Goal: Information Seeking & Learning: Learn about a topic

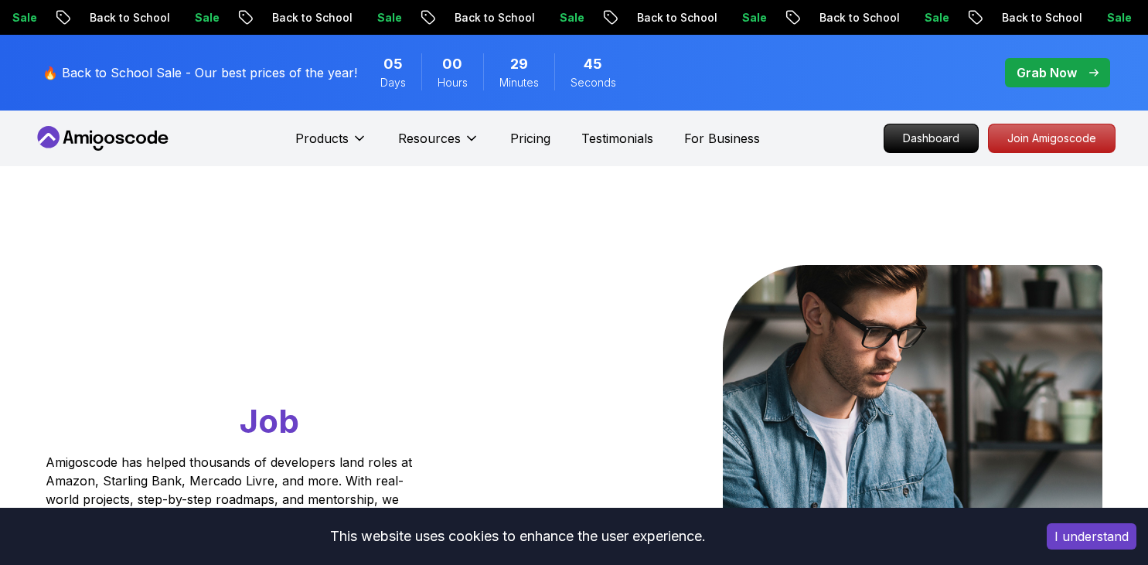
click at [1043, 148] on p "Join Amigoscode" at bounding box center [1052, 138] width 126 height 28
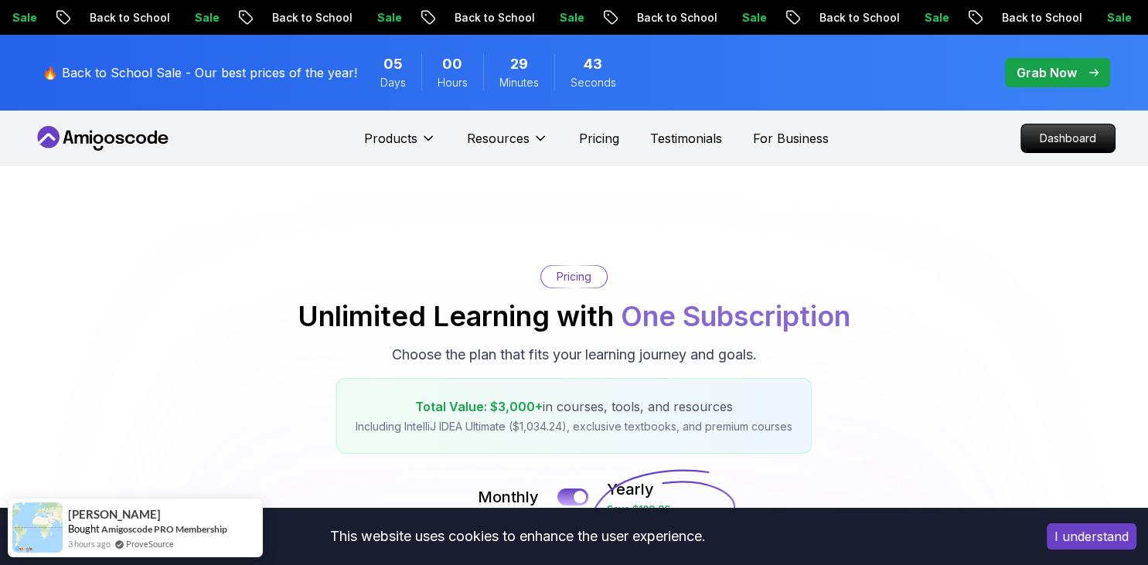
scroll to position [244, 0]
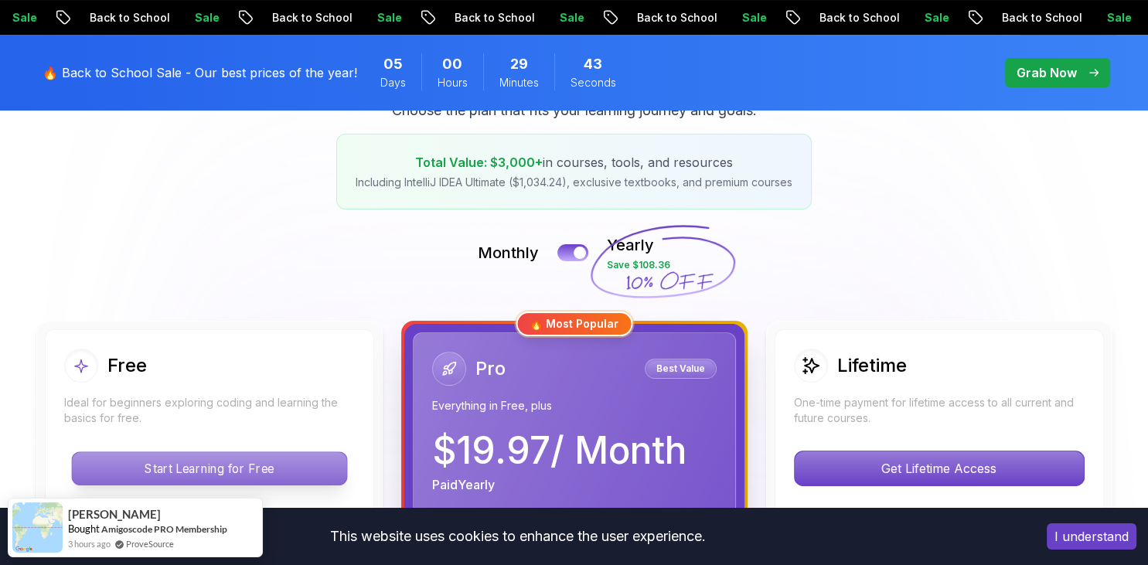
click at [308, 452] on p "Start Learning for Free" at bounding box center [209, 468] width 274 height 32
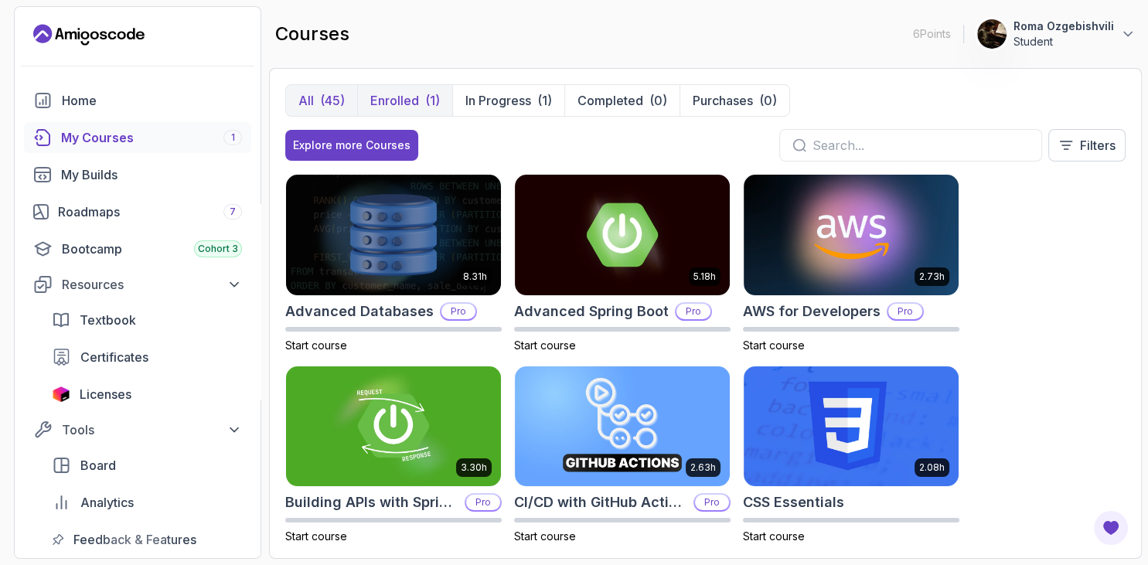
click at [434, 96] on div "(1)" at bounding box center [432, 100] width 15 height 19
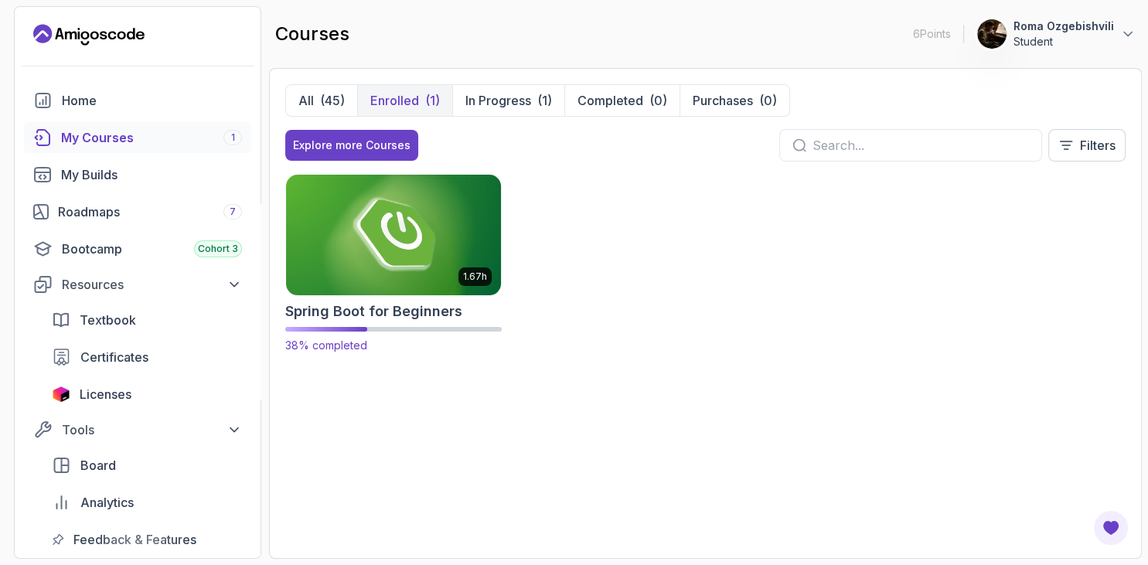
click at [412, 190] on img at bounding box center [394, 235] width 226 height 126
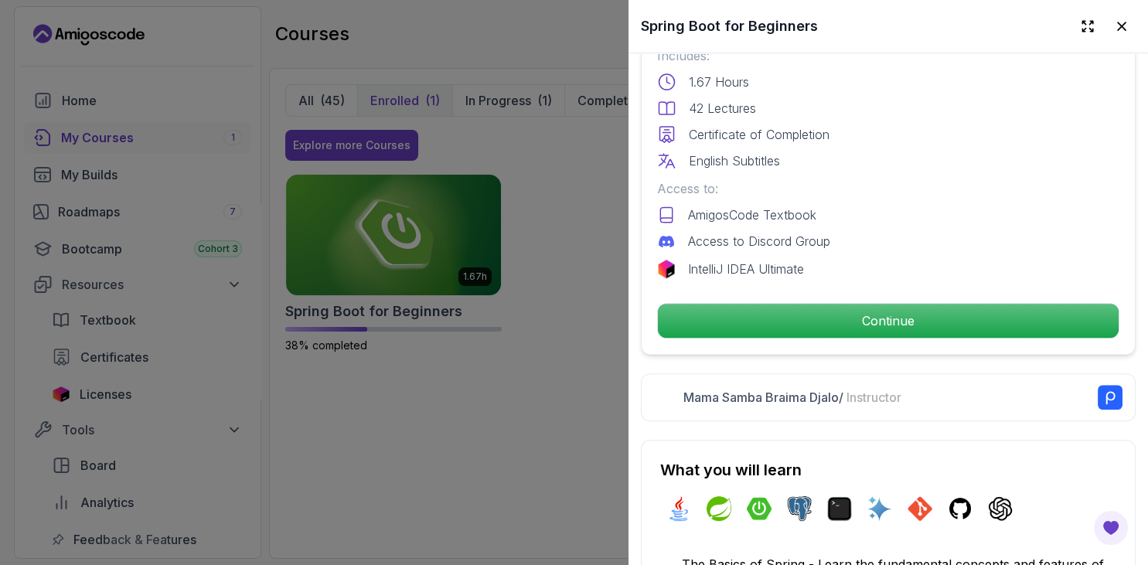
scroll to position [445, 0]
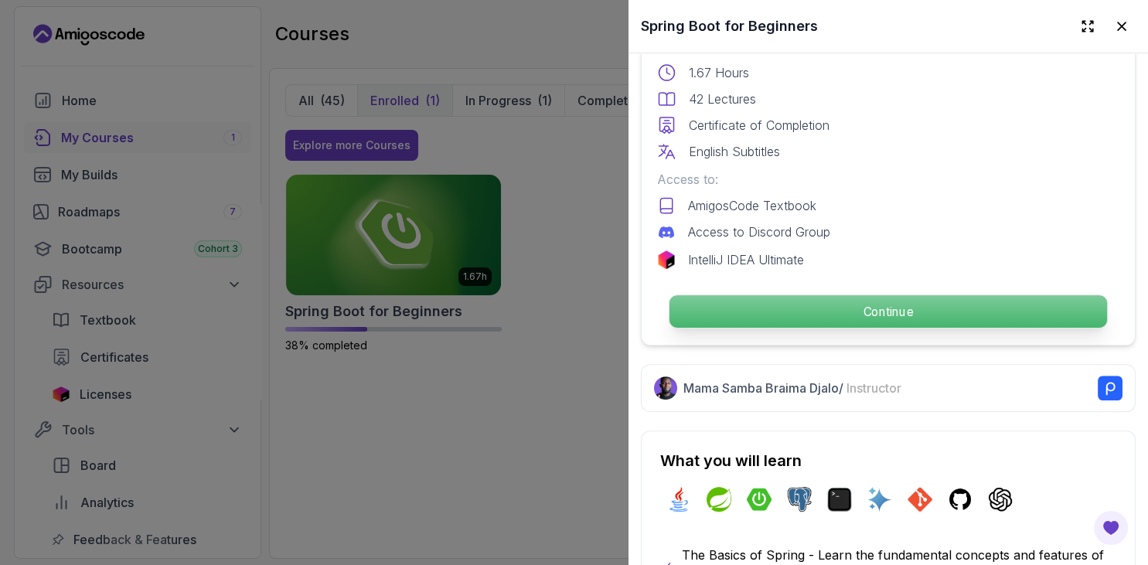
click at [843, 317] on p "Continue" at bounding box center [887, 311] width 437 height 32
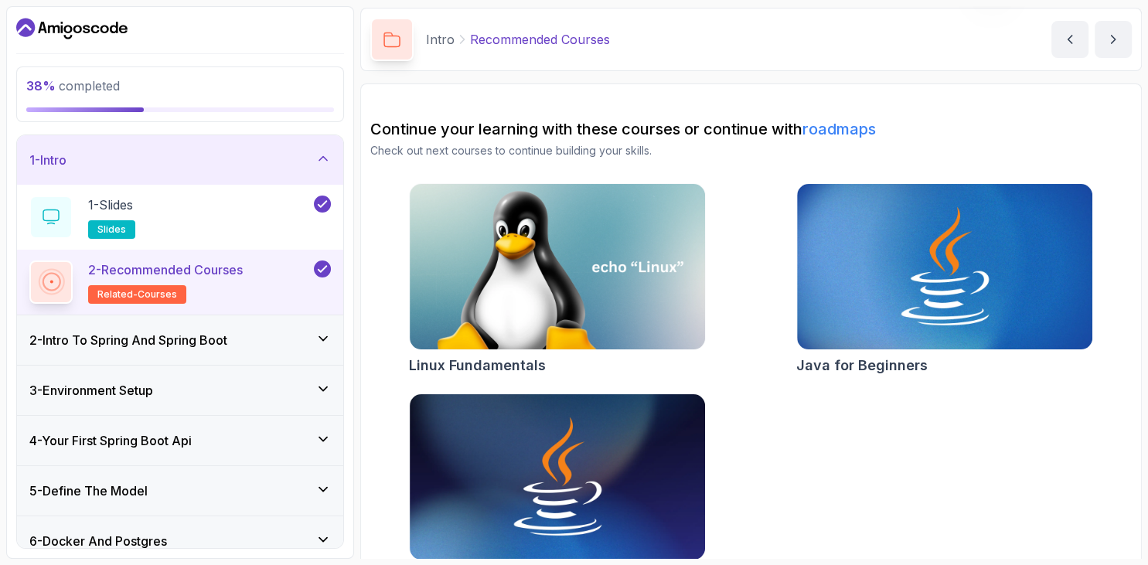
scroll to position [59, 0]
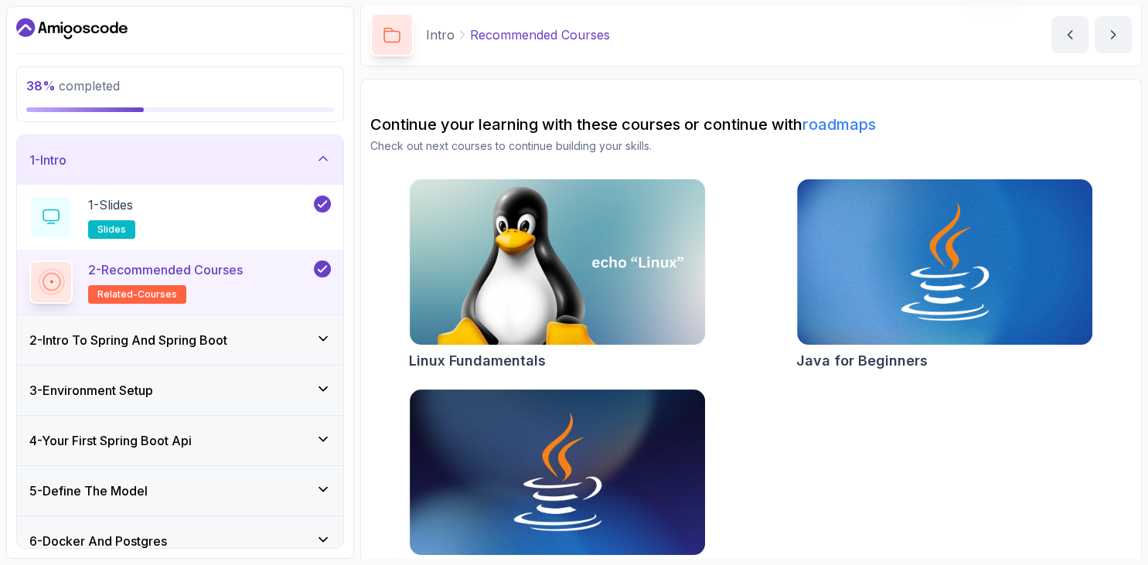
click at [88, 391] on h3 "3 - Environment Setup" at bounding box center [91, 390] width 124 height 19
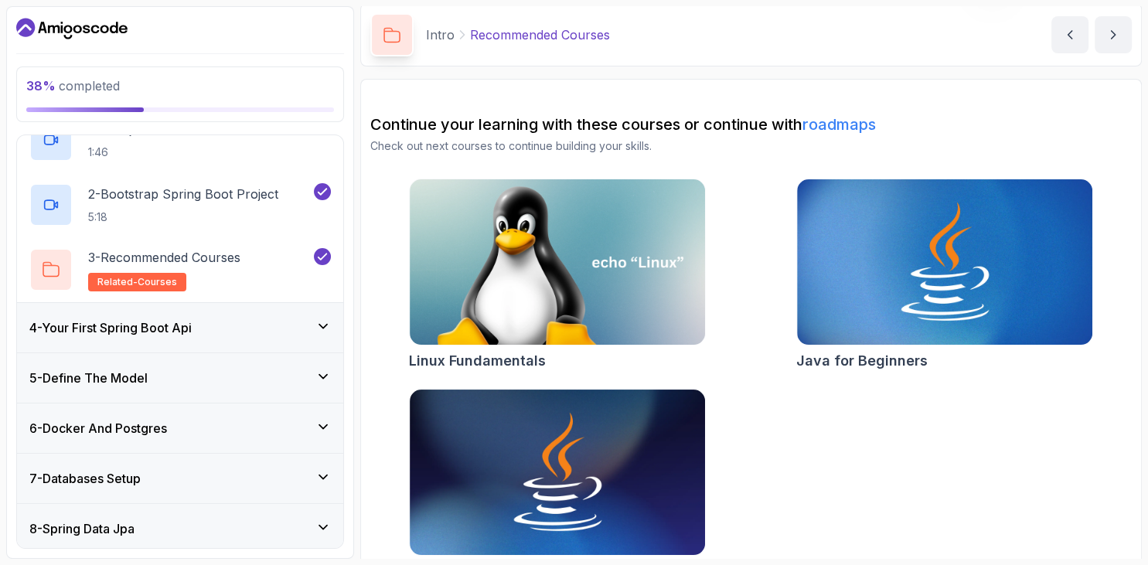
click at [233, 322] on div "4 - Your First Spring Boot Api" at bounding box center [179, 327] width 301 height 19
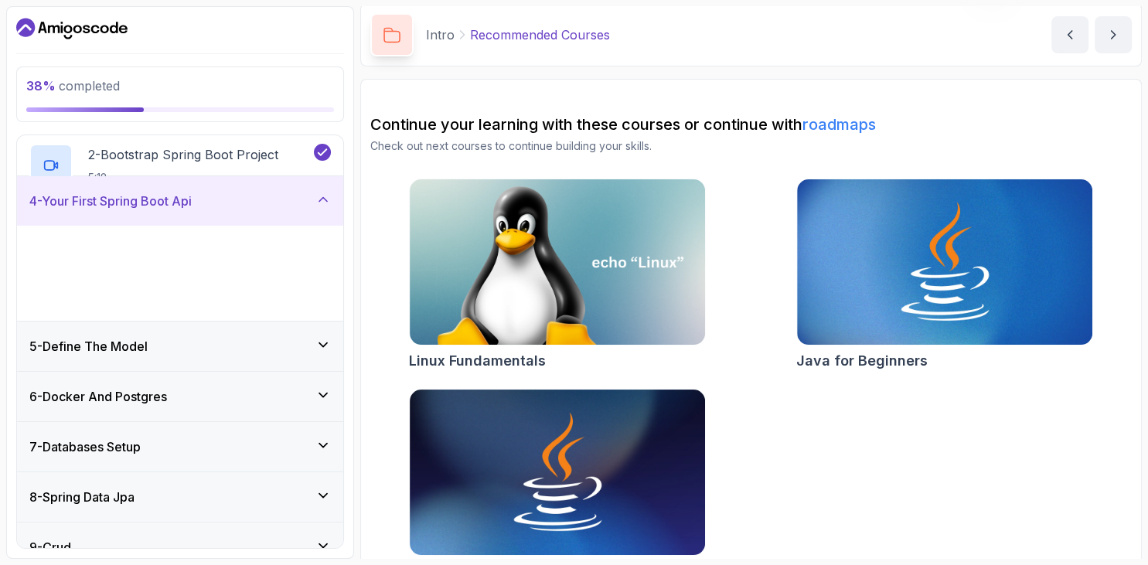
scroll to position [196, 0]
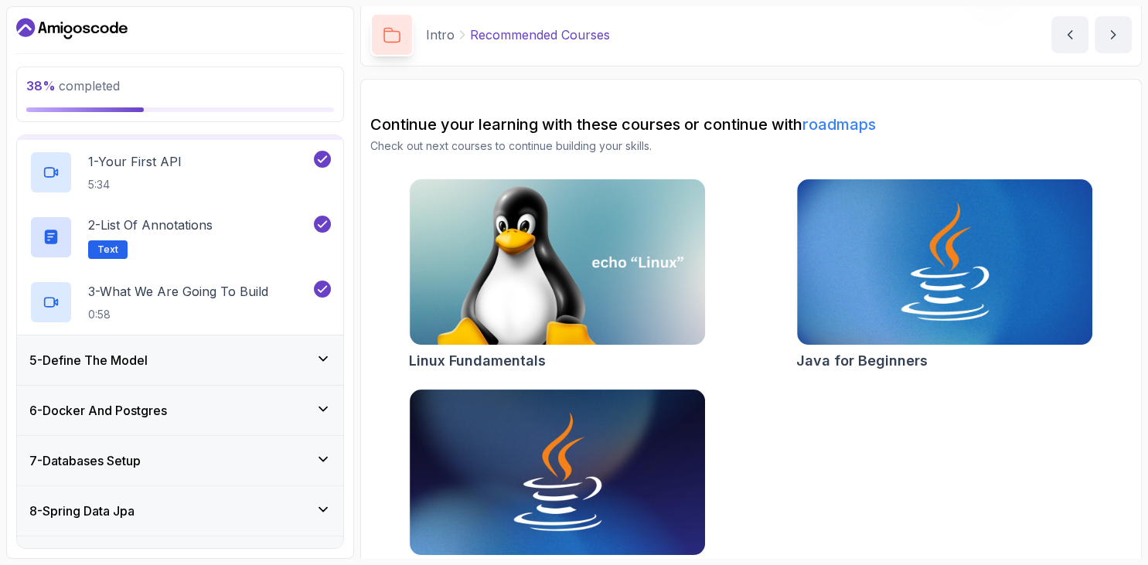
click at [225, 349] on div "5 - Define The Model" at bounding box center [180, 359] width 326 height 49
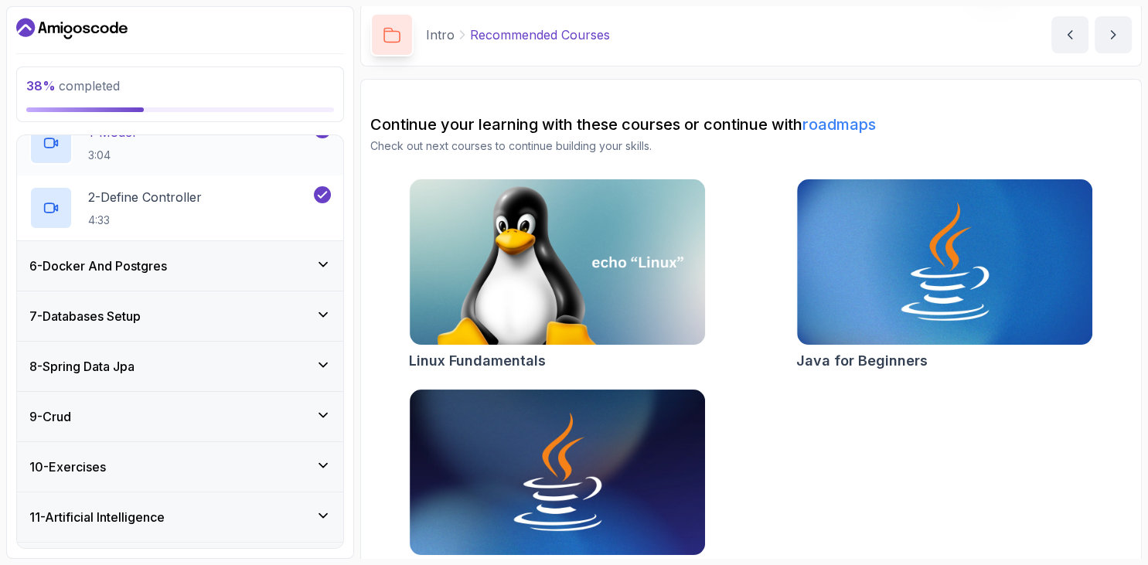
click at [313, 246] on div "6 - Docker And Postgres" at bounding box center [180, 265] width 326 height 49
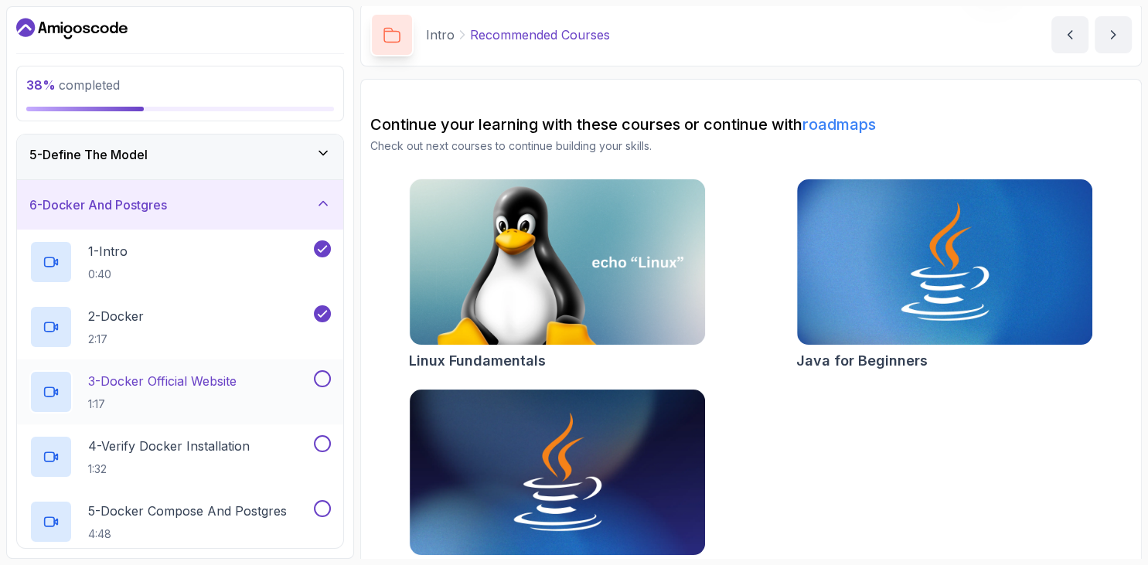
scroll to position [216, 0]
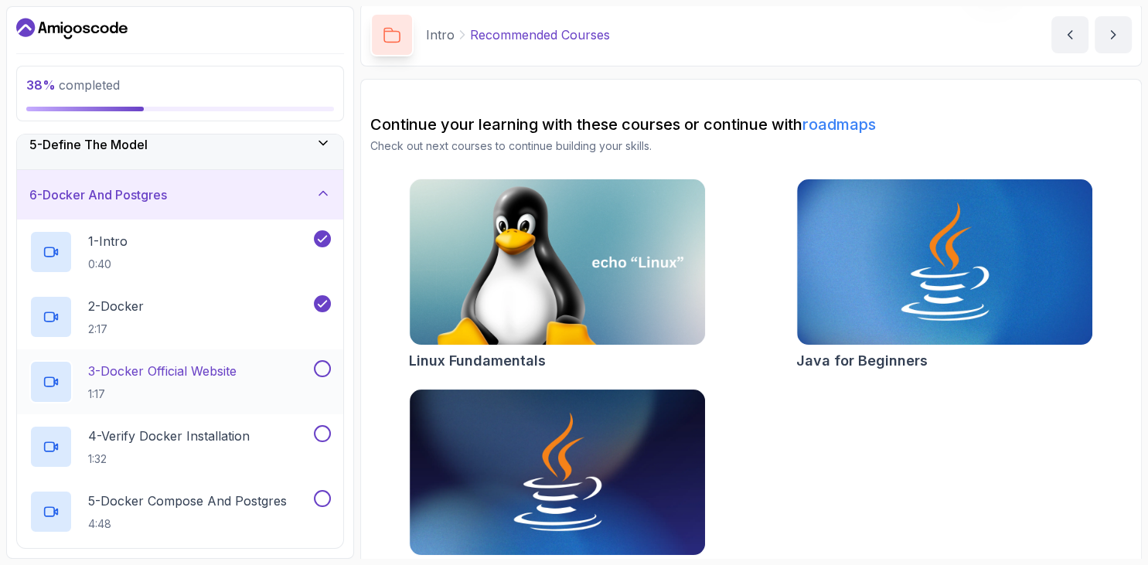
click at [276, 363] on div "3 - Docker Official Website 1:17" at bounding box center [169, 381] width 281 height 43
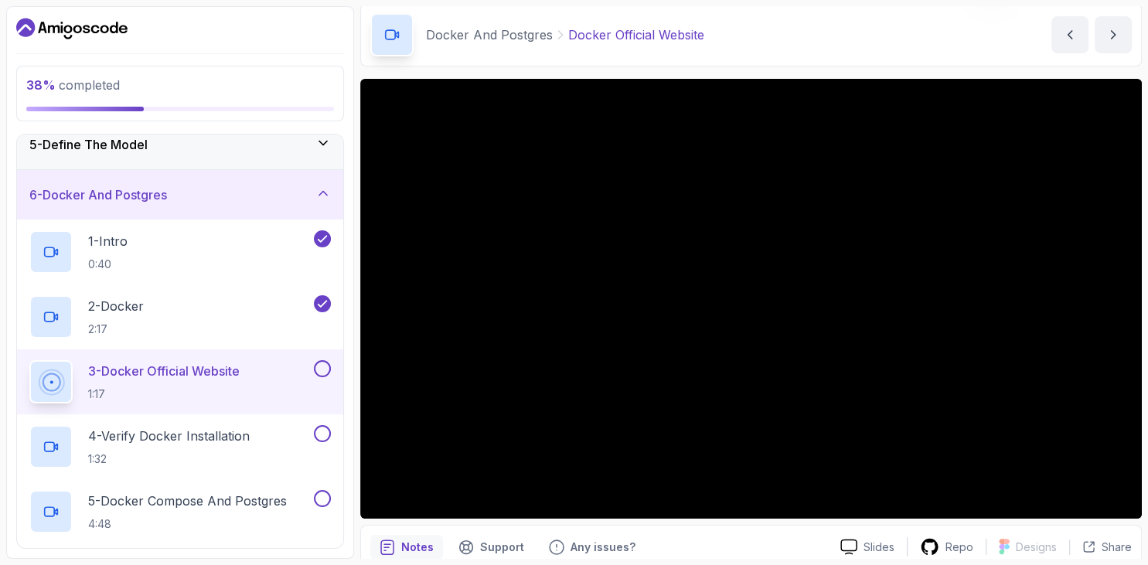
click at [29, 360] on button "3 - Docker Official Website 1:17" at bounding box center [179, 381] width 301 height 43
